Goal: Transaction & Acquisition: Purchase product/service

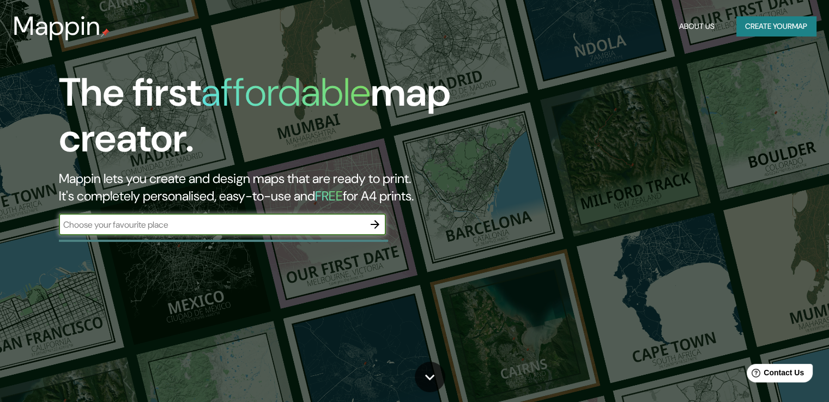
click at [316, 229] on input "text" at bounding box center [211, 225] width 305 height 13
type input "[GEOGRAPHIC_DATA]"
click at [373, 222] on icon "button" at bounding box center [375, 224] width 13 height 13
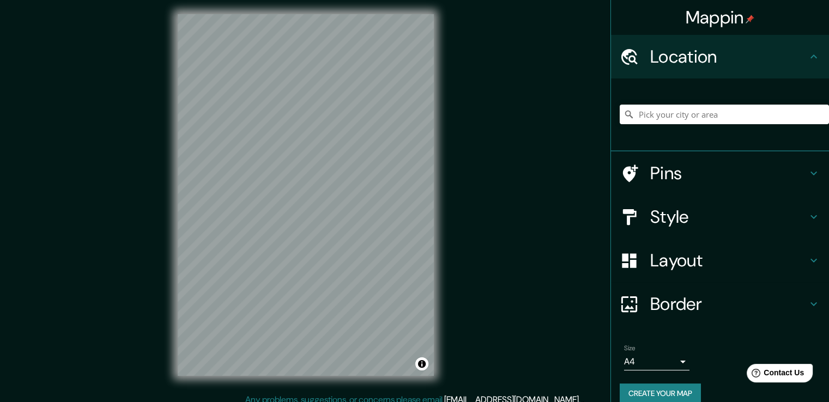
scroll to position [12, 0]
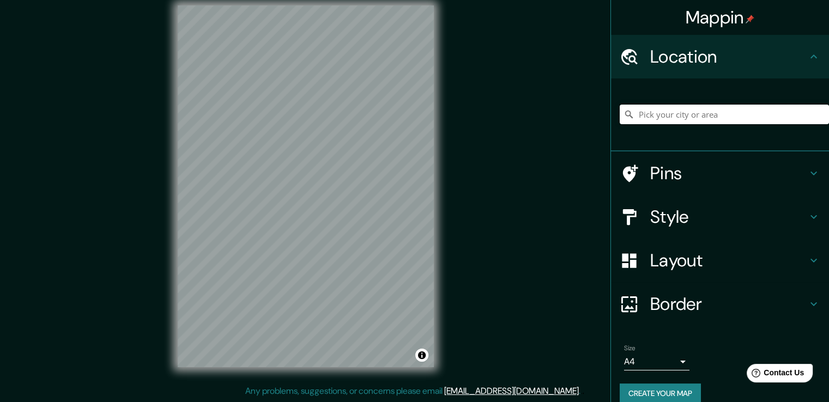
click at [685, 118] on input "Pick your city or area" at bounding box center [724, 115] width 209 height 20
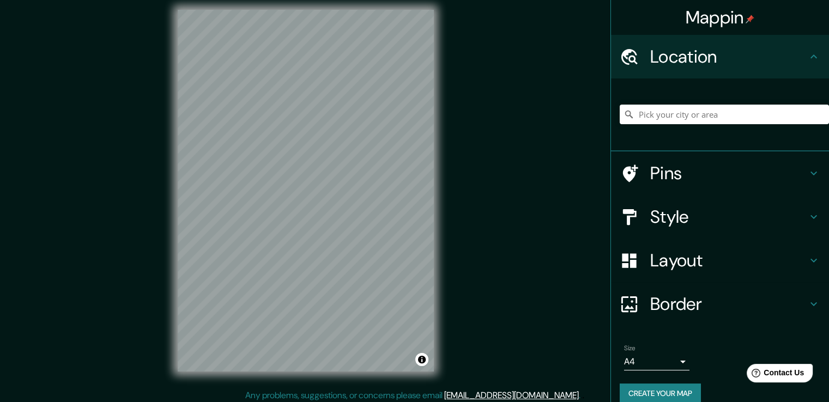
scroll to position [0, 0]
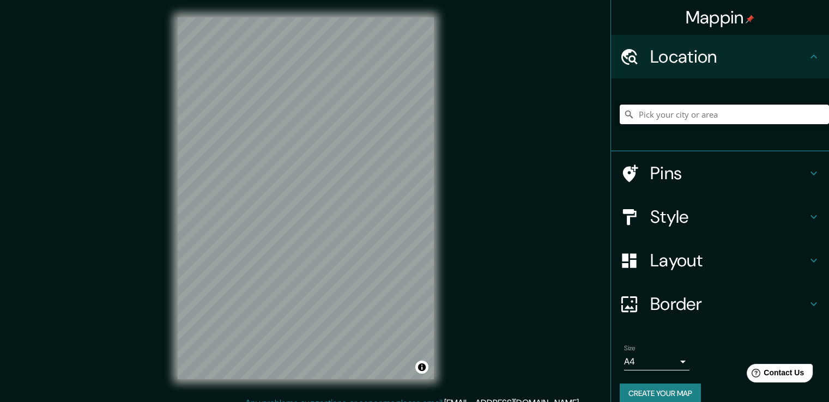
click at [689, 112] on input "Pick your city or area" at bounding box center [724, 115] width 209 height 20
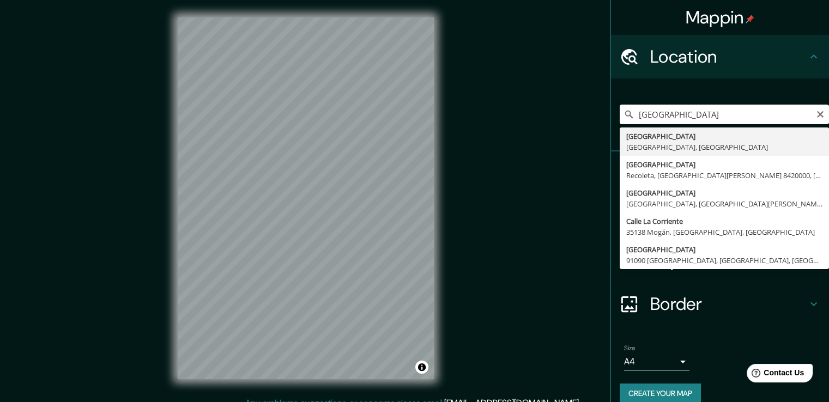
type input "[GEOGRAPHIC_DATA], [GEOGRAPHIC_DATA], [GEOGRAPHIC_DATA]"
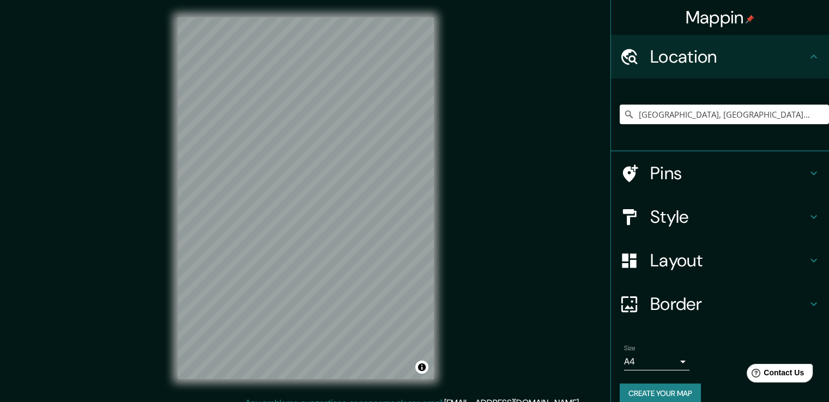
click at [538, 154] on div "Mappin Location [GEOGRAPHIC_DATA], [GEOGRAPHIC_DATA], [GEOGRAPHIC_DATA] Pins St…" at bounding box center [414, 207] width 829 height 414
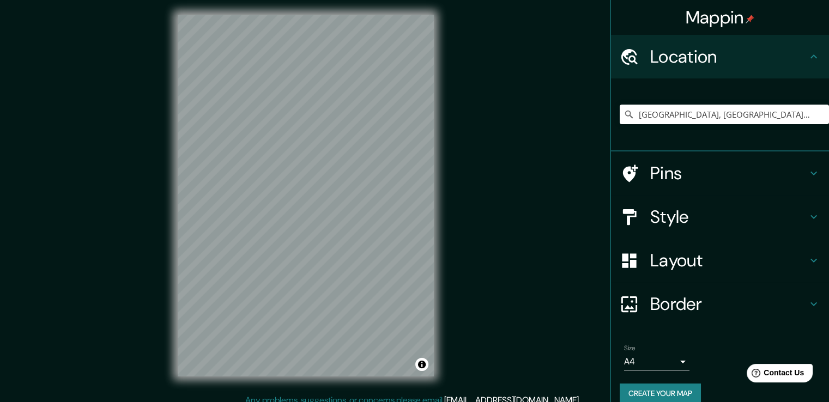
scroll to position [3, 0]
